Goal: Navigation & Orientation: Understand site structure

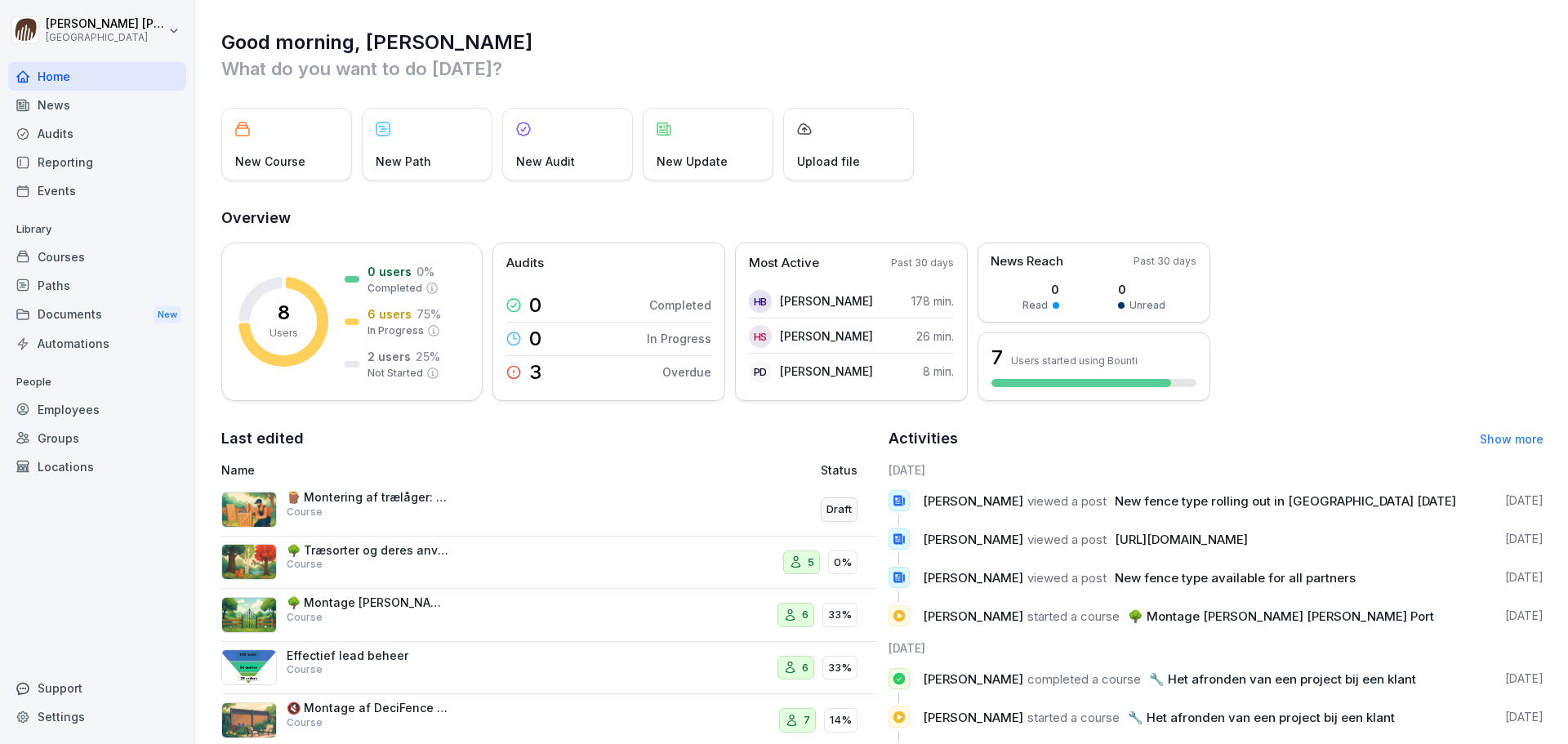
click at [64, 110] on div "News" at bounding box center [97, 105] width 178 height 29
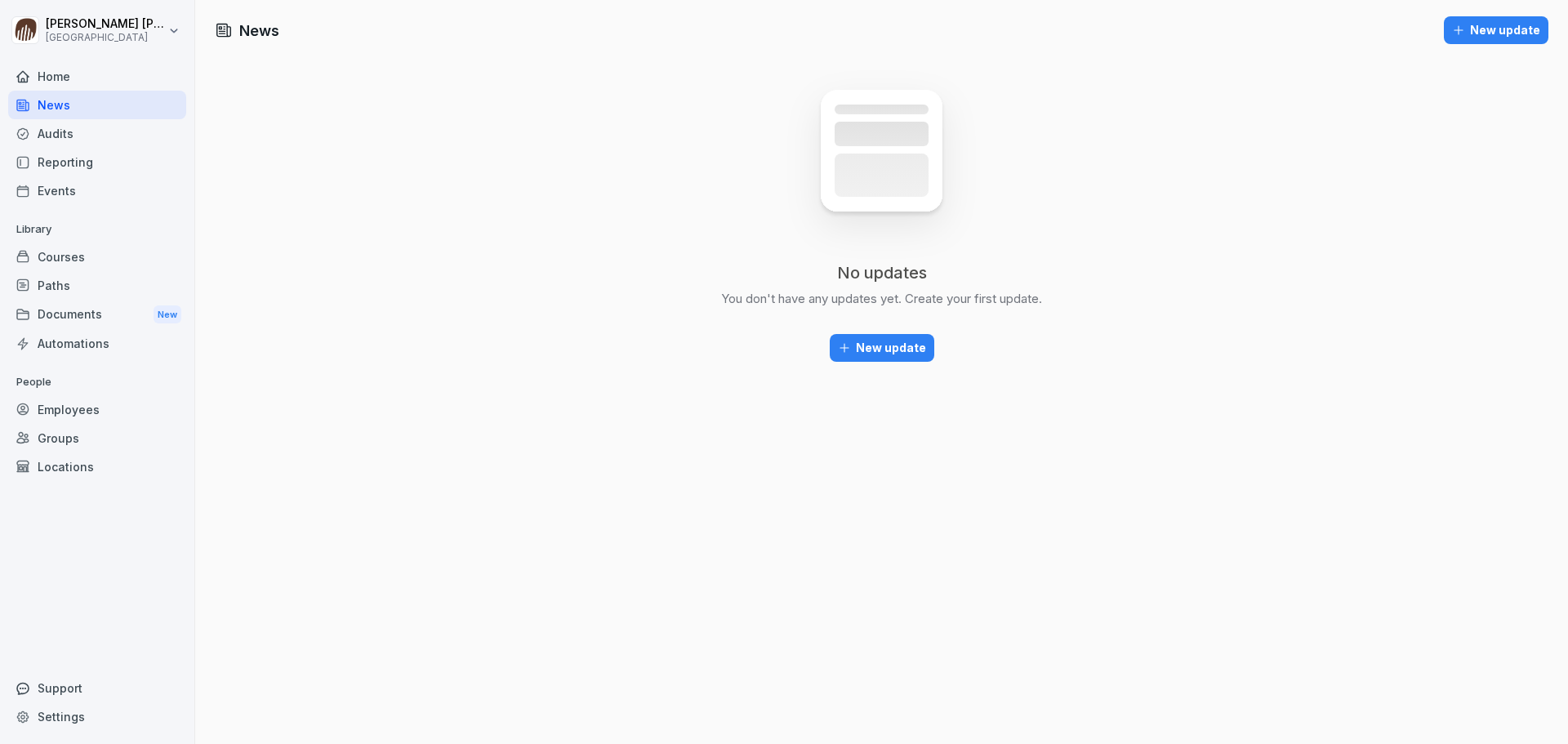
click at [56, 73] on div "Home" at bounding box center [97, 76] width 178 height 29
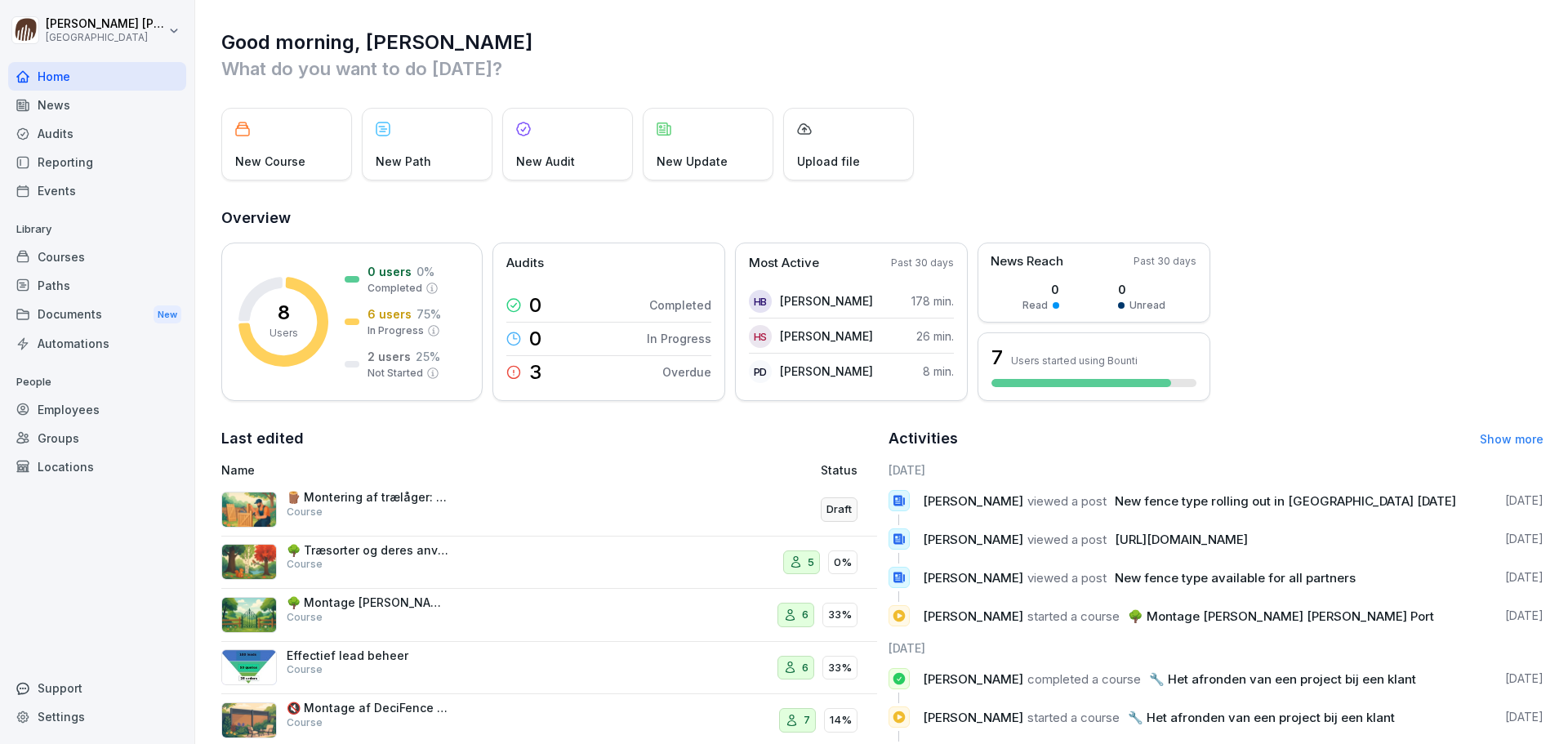
click at [52, 110] on div "News" at bounding box center [97, 105] width 178 height 29
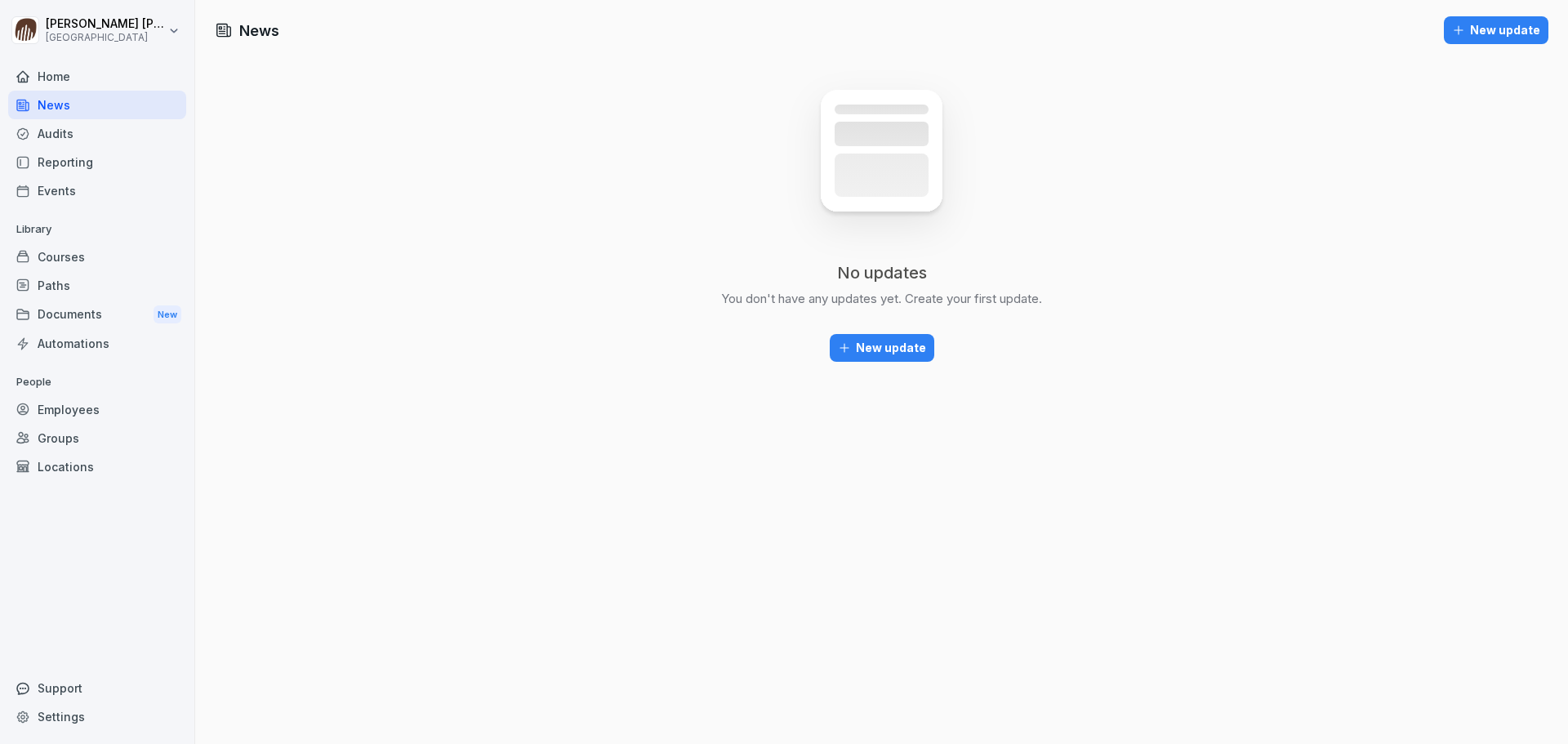
click at [60, 134] on div "Audits" at bounding box center [97, 133] width 178 height 29
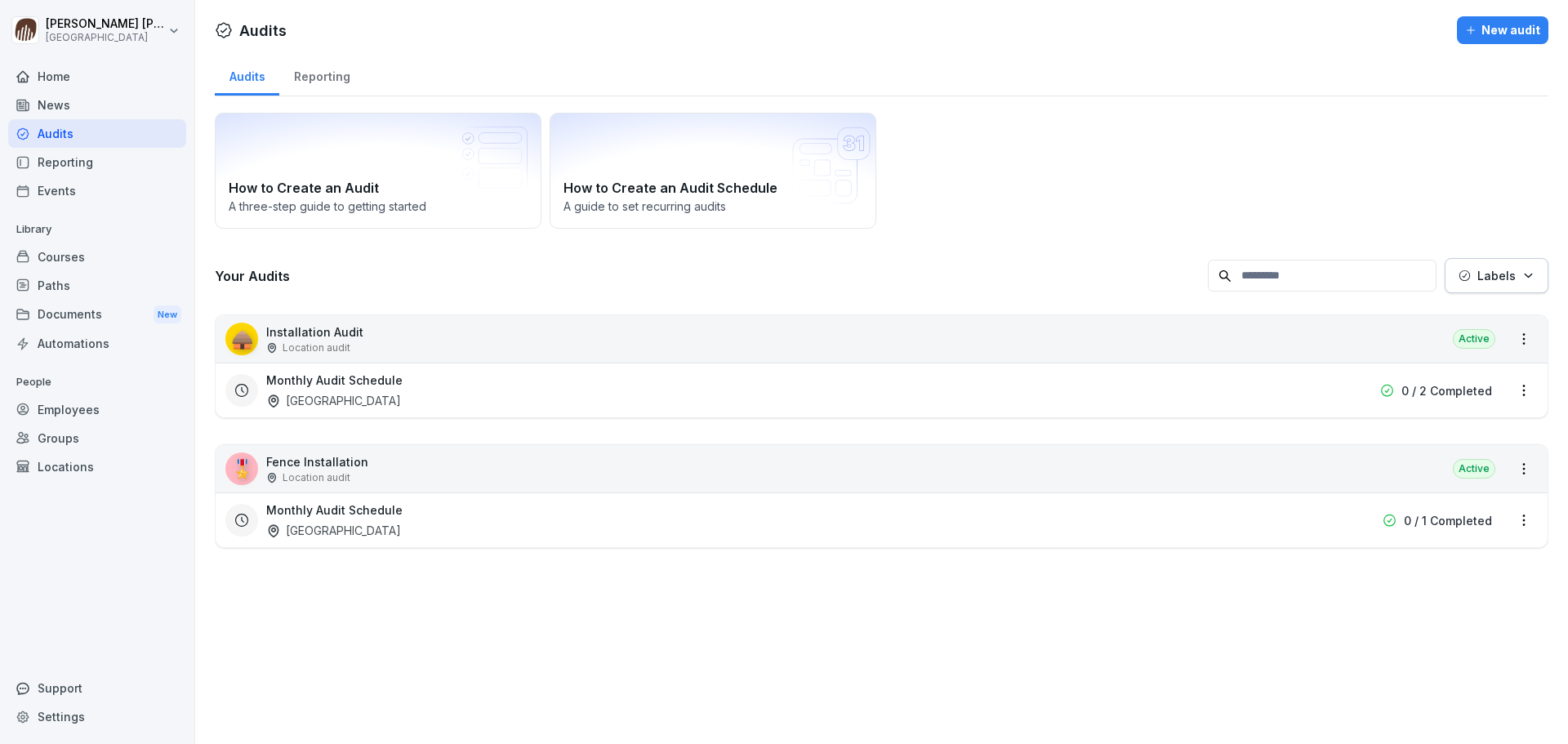
click at [67, 169] on div "Reporting" at bounding box center [97, 162] width 178 height 29
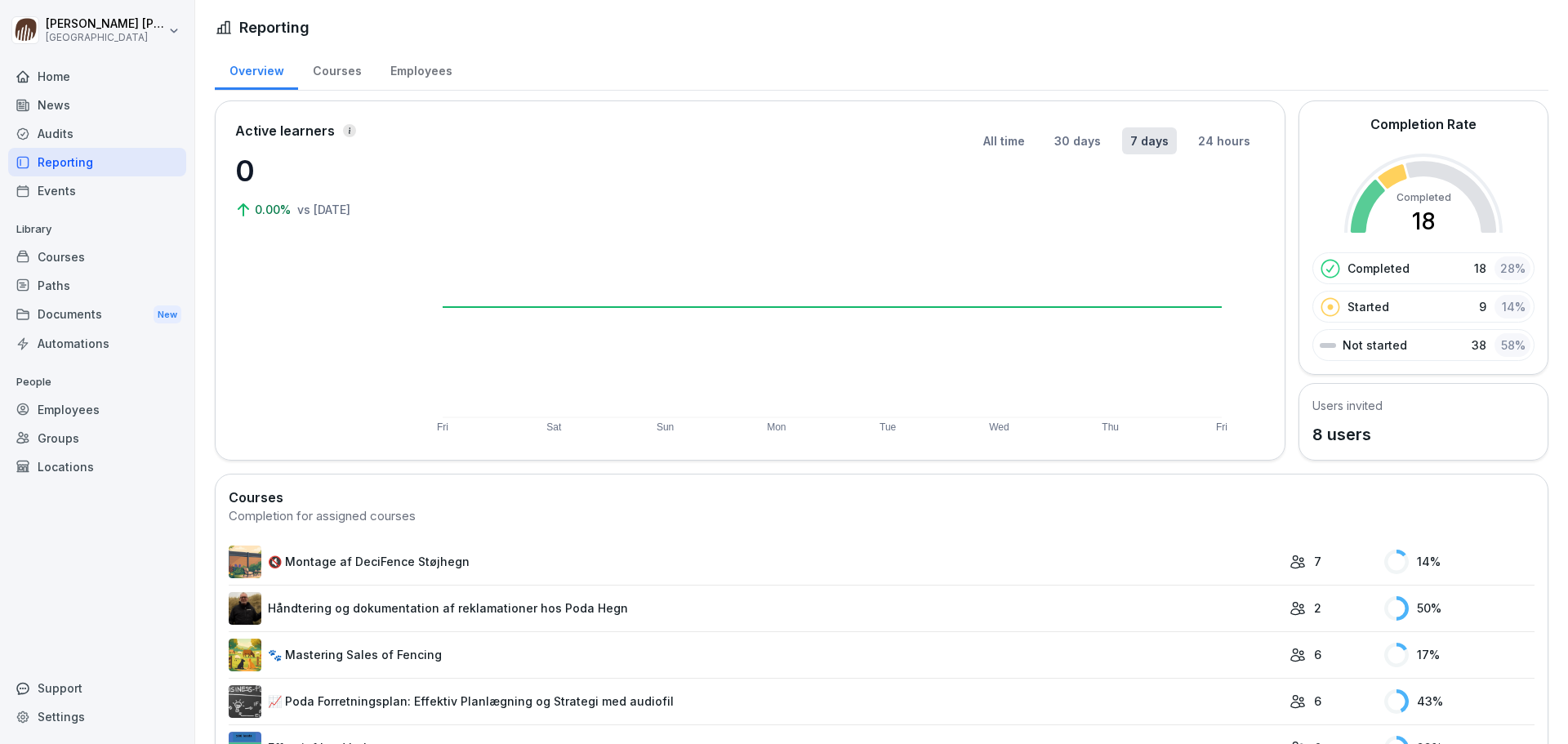
click at [76, 187] on div "Events" at bounding box center [97, 190] width 178 height 29
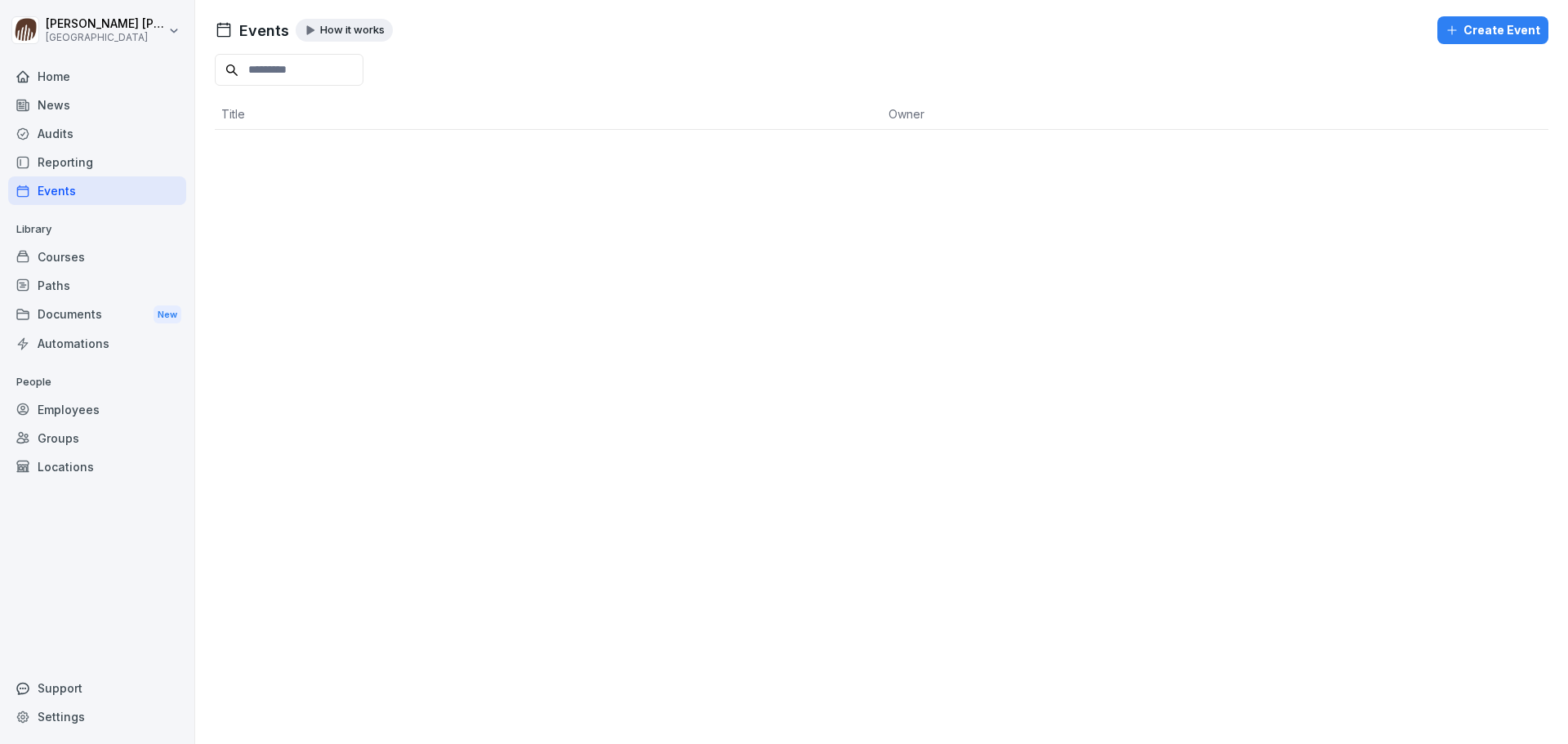
click at [75, 268] on div "Courses" at bounding box center [97, 257] width 178 height 29
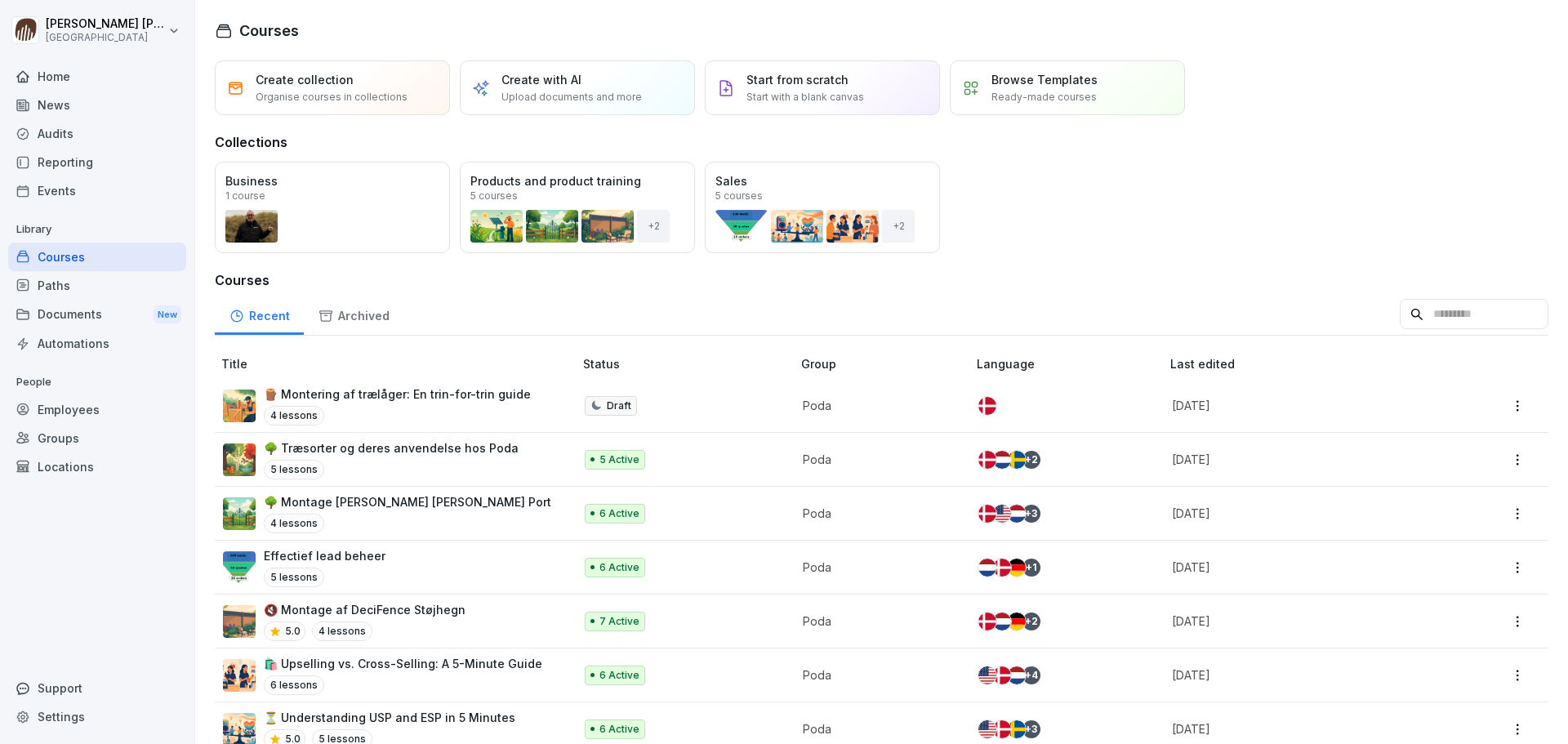
click at [69, 285] on div "Paths" at bounding box center [97, 285] width 178 height 29
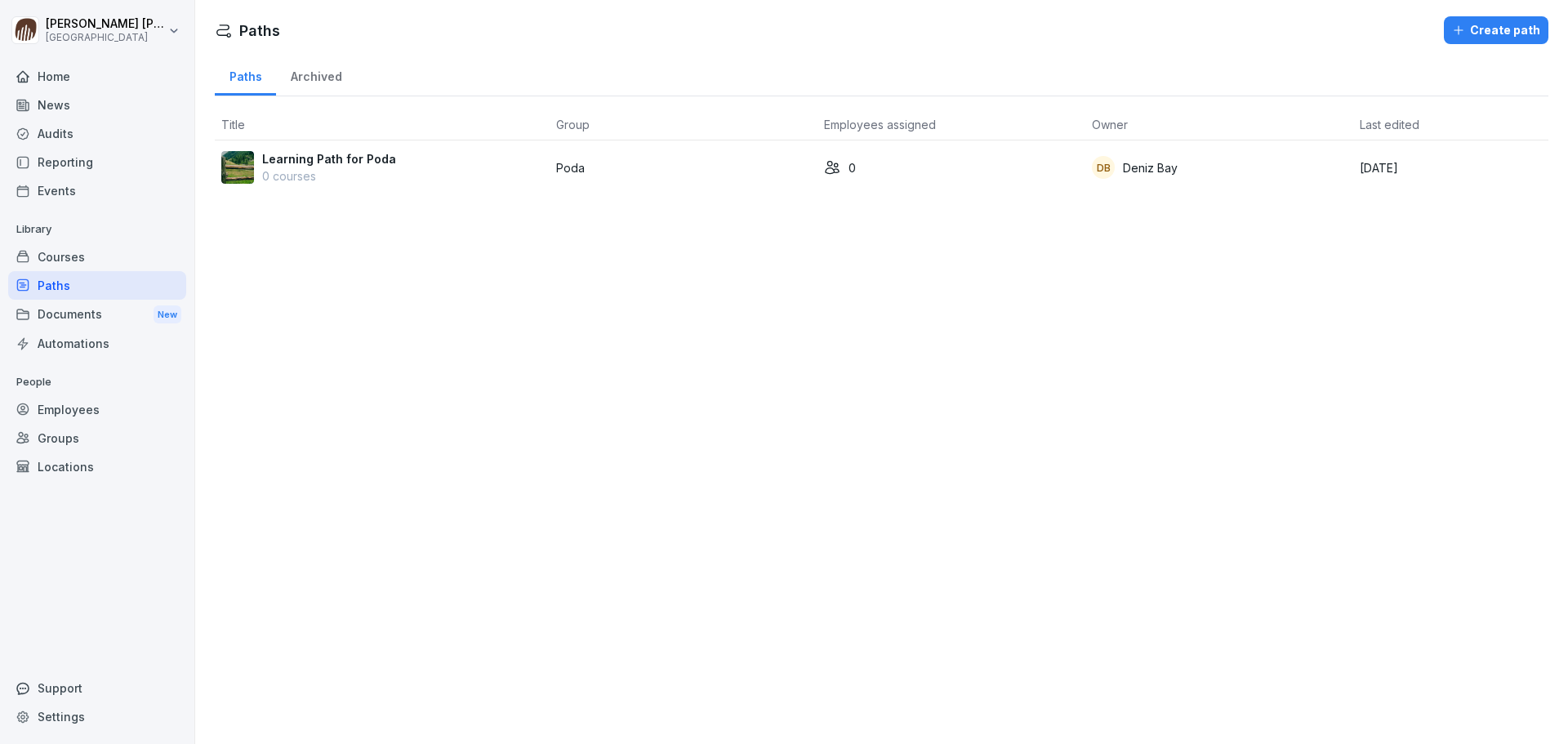
click at [49, 103] on div "News" at bounding box center [97, 105] width 178 height 29
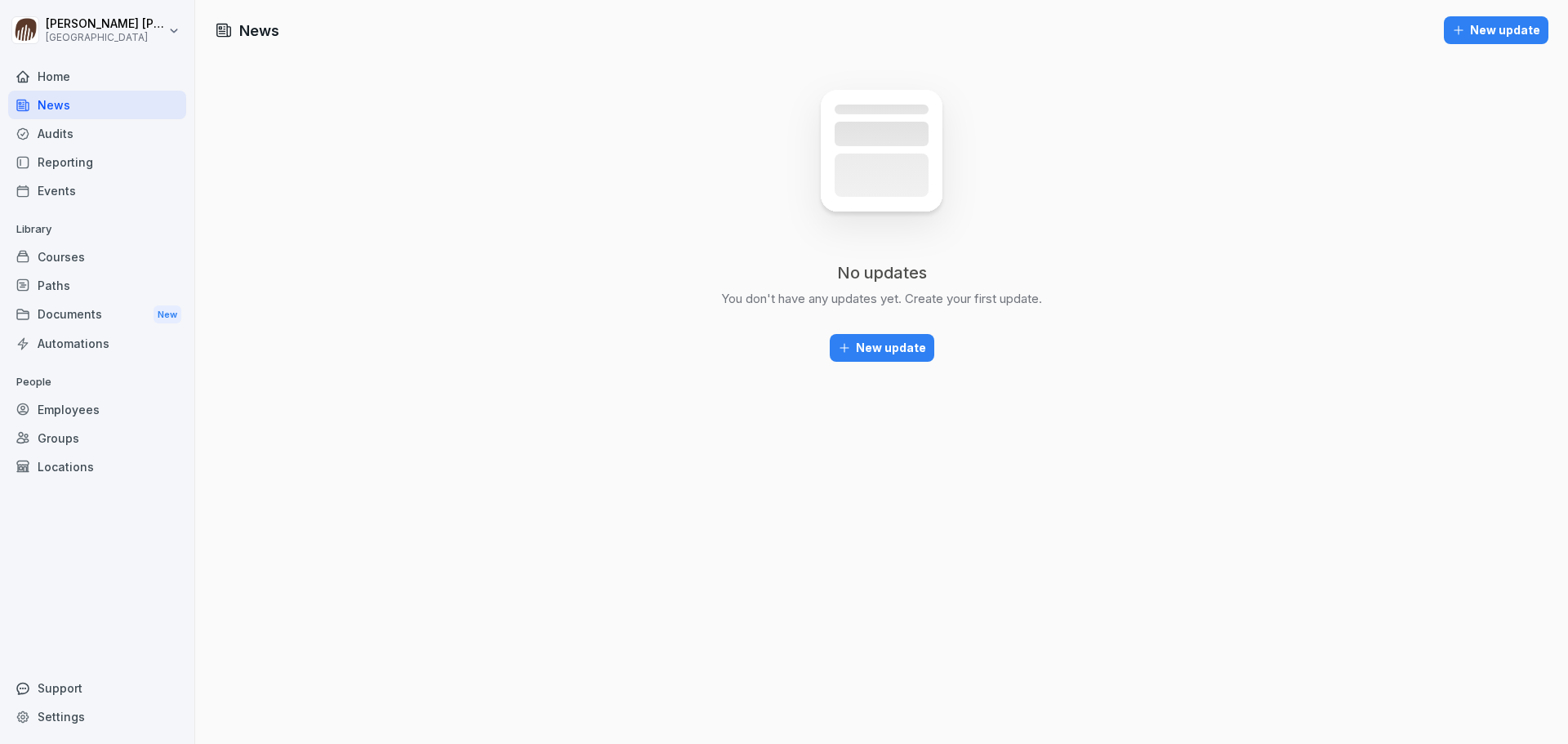
click at [61, 76] on div "Home" at bounding box center [97, 76] width 178 height 29
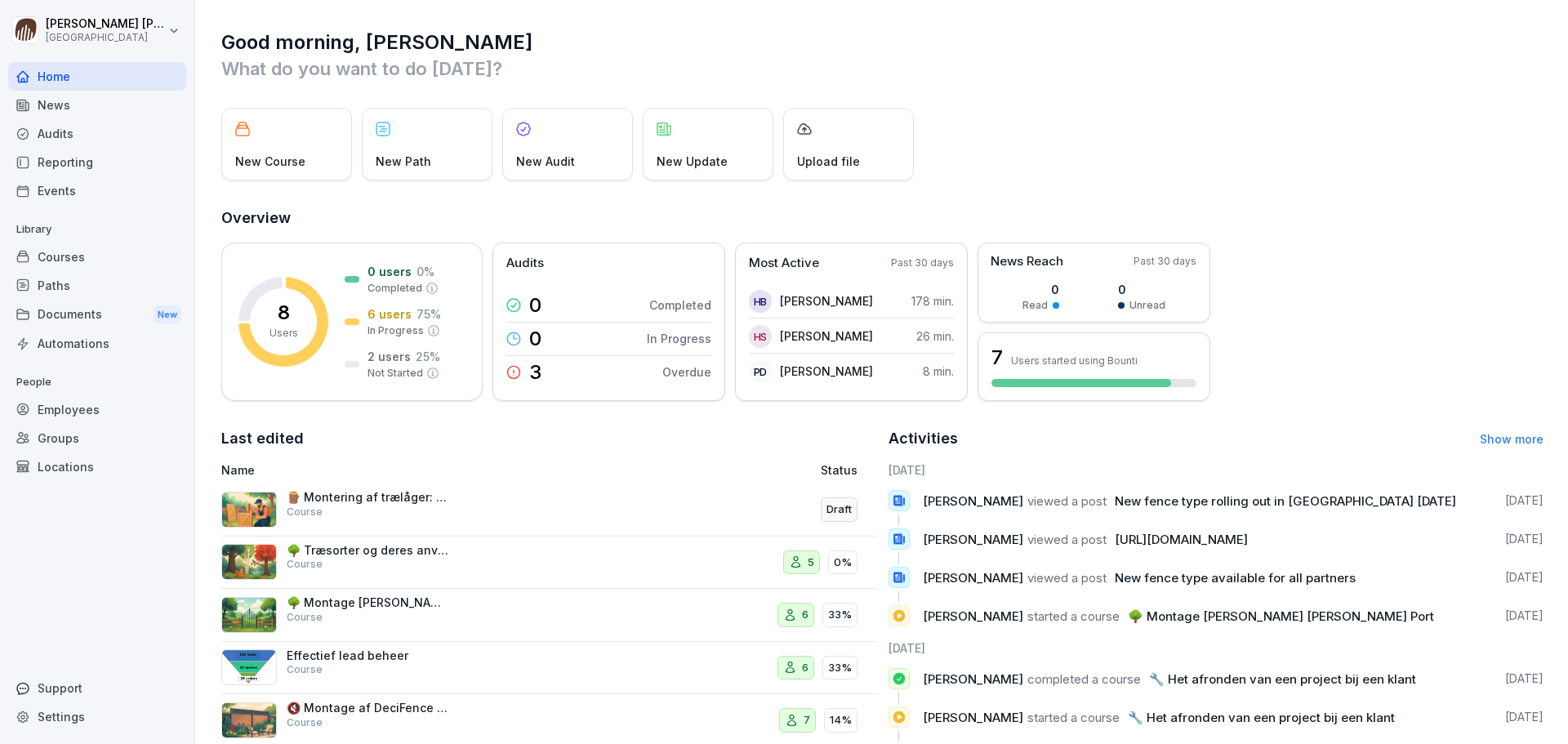
click at [81, 262] on div "Courses" at bounding box center [97, 257] width 178 height 29
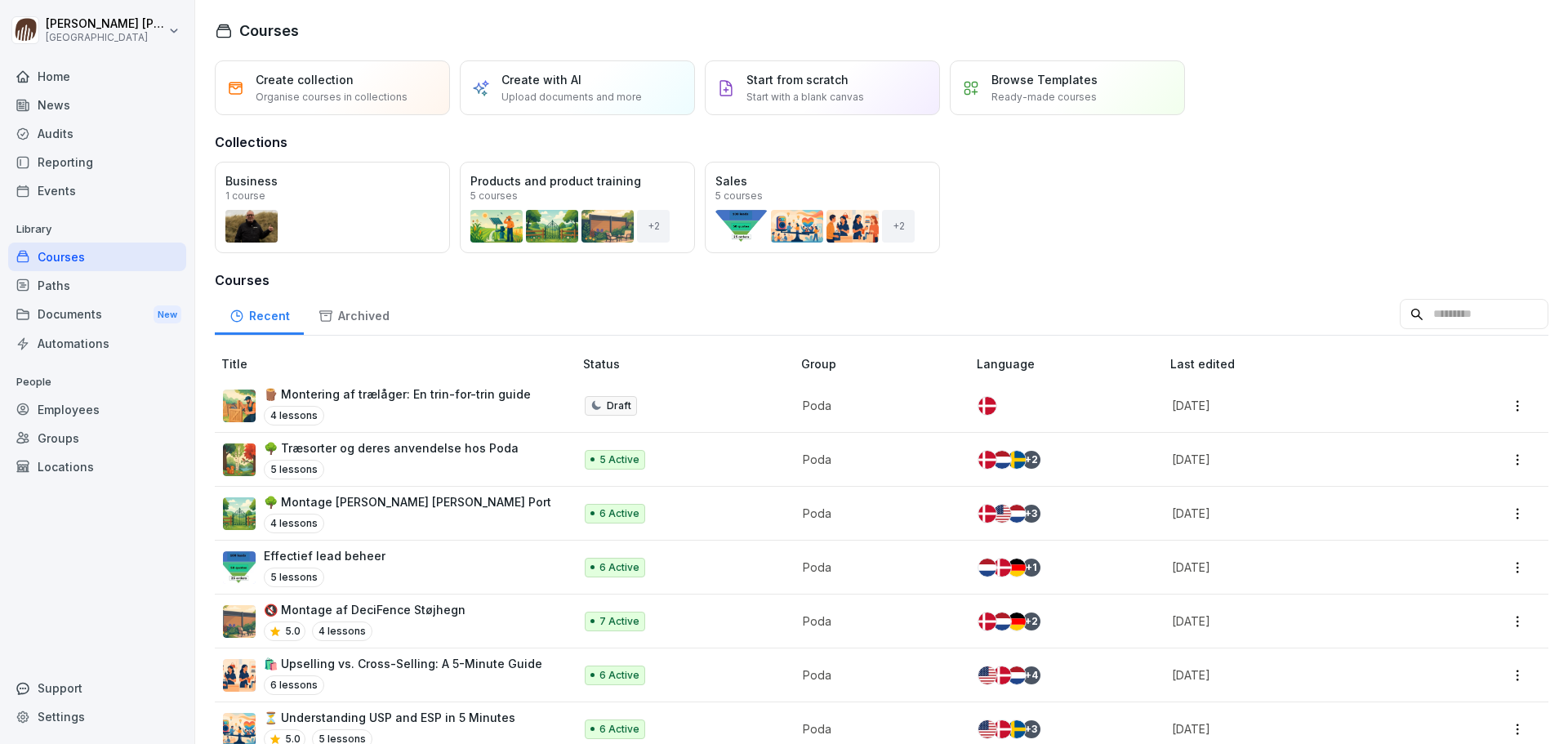
click at [0, 0] on div "Open" at bounding box center [0, 0] width 0 height 0
